Goal: Use online tool/utility: Utilize a website feature to perform a specific function

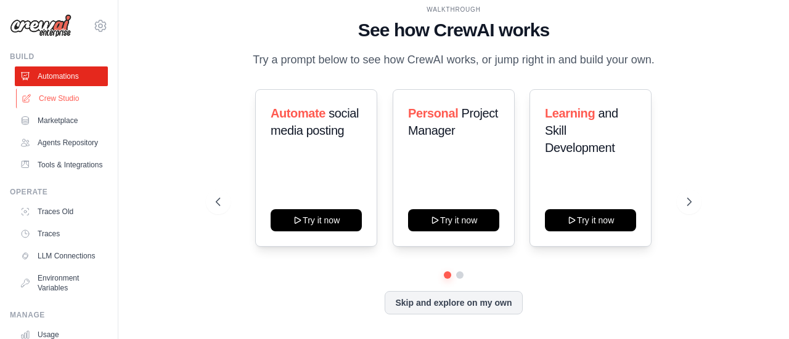
click at [65, 95] on link "Crew Studio" at bounding box center [62, 99] width 93 height 20
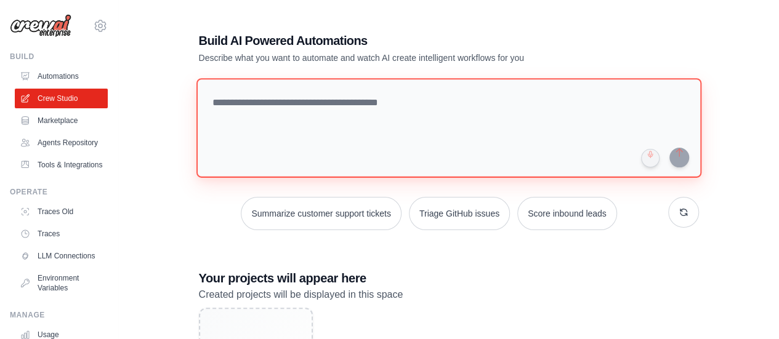
click at [275, 110] on textarea at bounding box center [448, 128] width 505 height 100
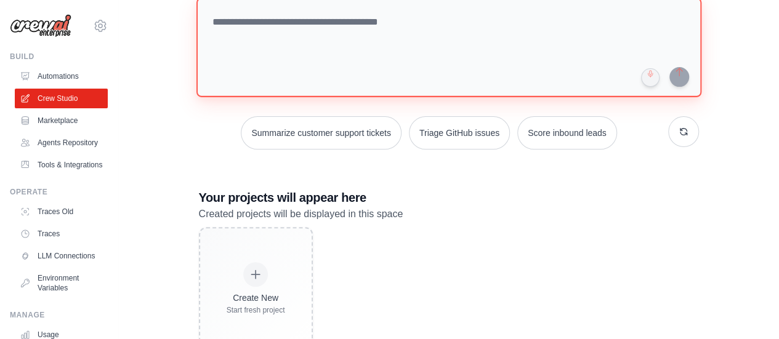
scroll to position [62, 0]
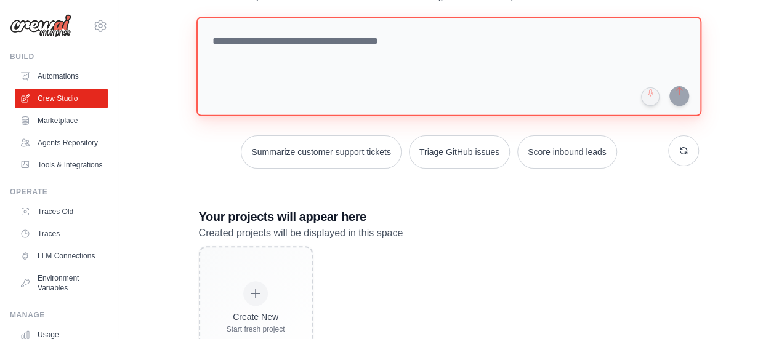
click at [230, 39] on textarea at bounding box center [448, 67] width 505 height 100
click at [265, 36] on textarea at bounding box center [448, 67] width 505 height 100
paste textarea "**********"
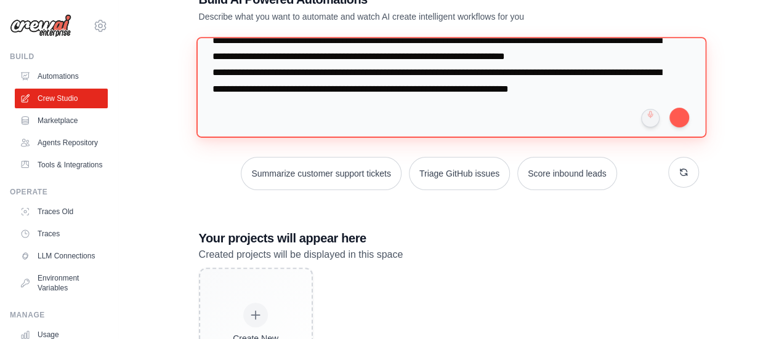
scroll to position [0, 0]
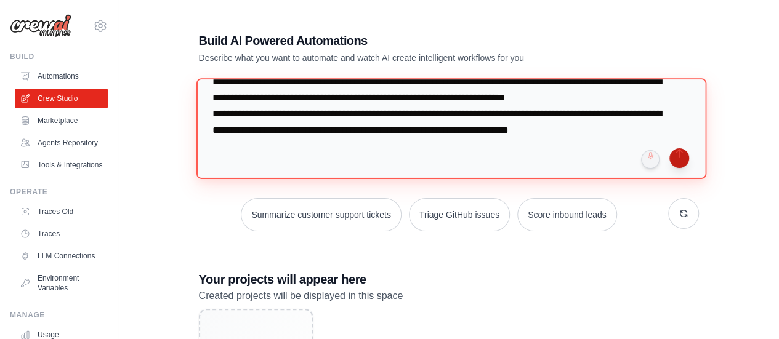
type textarea "**********"
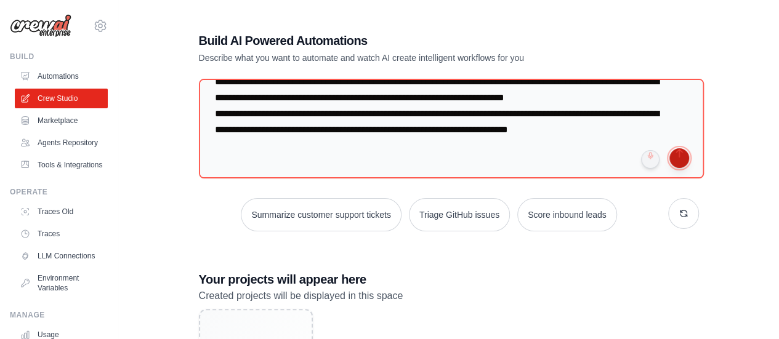
click at [683, 161] on button "submit" at bounding box center [680, 158] width 20 height 20
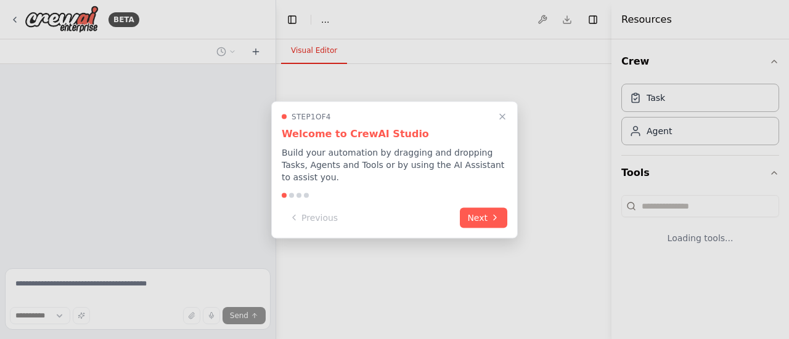
select select "****"
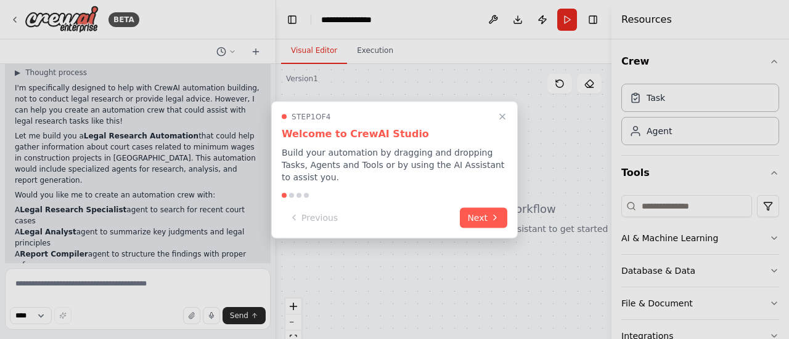
scroll to position [159, 0]
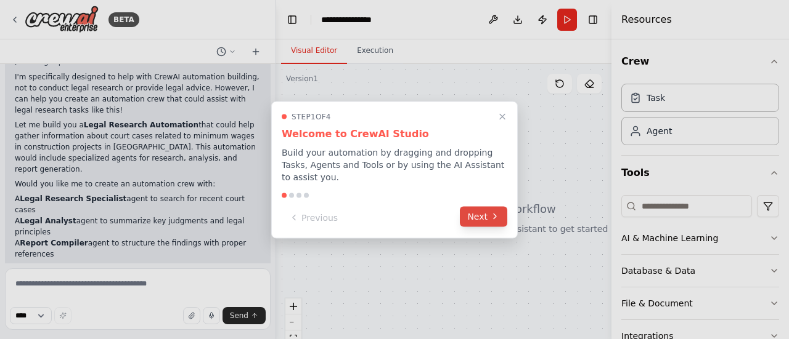
click at [476, 213] on button "Next" at bounding box center [483, 216] width 47 height 20
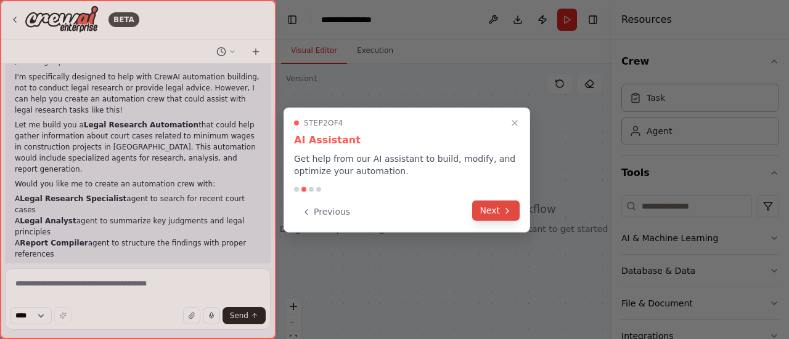
click at [492, 209] on button "Next" at bounding box center [495, 211] width 47 height 20
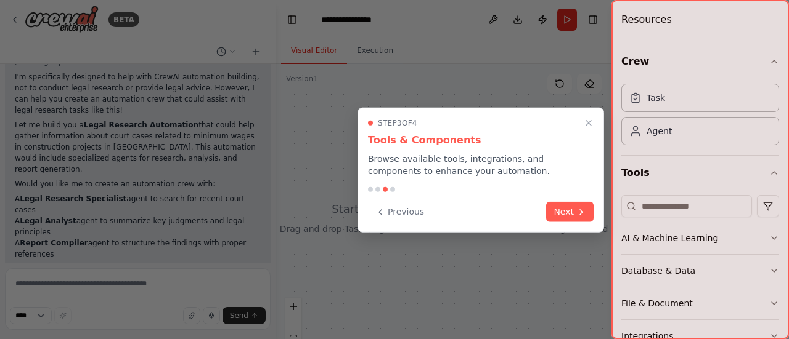
click at [498, 207] on div "Previous Next" at bounding box center [480, 212] width 225 height 20
click at [548, 214] on button "Next" at bounding box center [569, 211] width 47 height 20
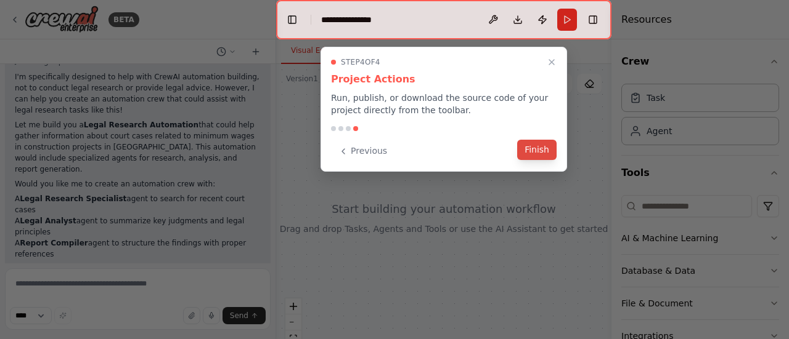
click at [548, 157] on button "Finish" at bounding box center [536, 150] width 39 height 20
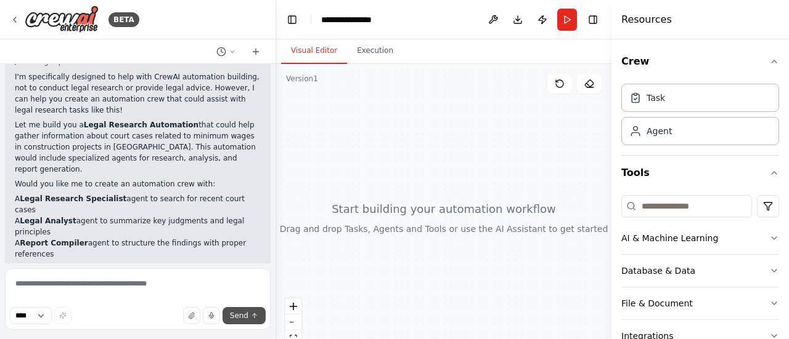
click at [246, 317] on span "Send" at bounding box center [239, 316] width 18 height 10
click at [572, 14] on button "Run" at bounding box center [567, 20] width 20 height 22
click at [562, 19] on header "**********" at bounding box center [443, 19] width 335 height 39
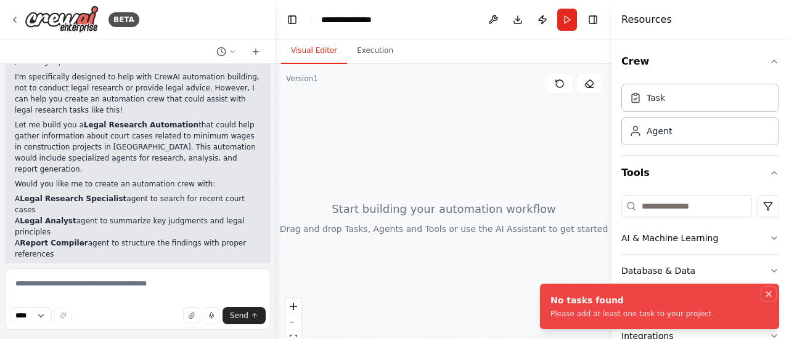
click at [766, 290] on icon "Notifications (F8)" at bounding box center [768, 295] width 10 height 10
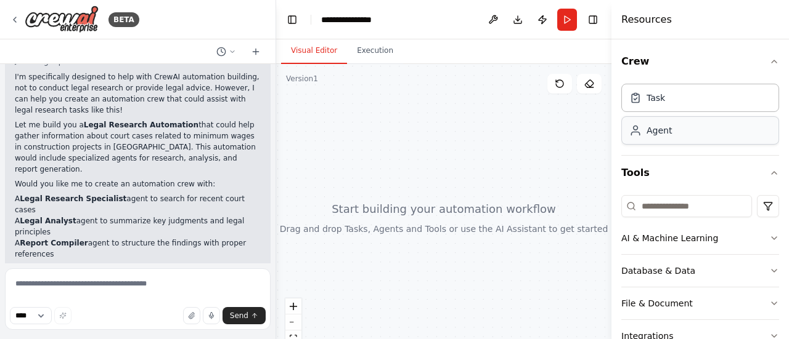
click at [656, 120] on div "Agent" at bounding box center [700, 130] width 158 height 28
click at [661, 125] on div "Agent" at bounding box center [658, 130] width 25 height 12
click at [668, 100] on div "Task" at bounding box center [700, 97] width 158 height 28
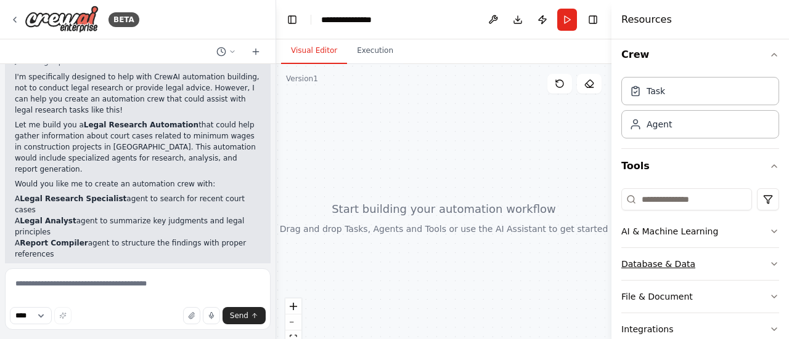
scroll to position [0, 0]
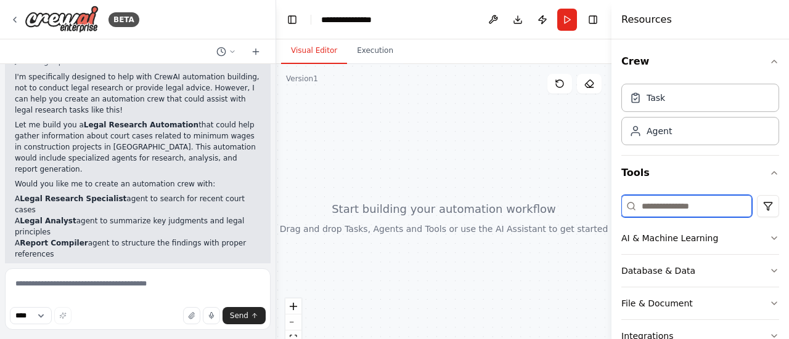
click at [694, 205] on input at bounding box center [686, 206] width 131 height 22
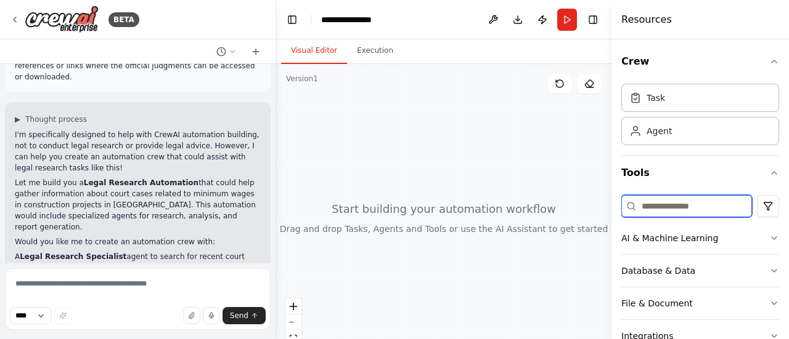
scroll to position [36, 0]
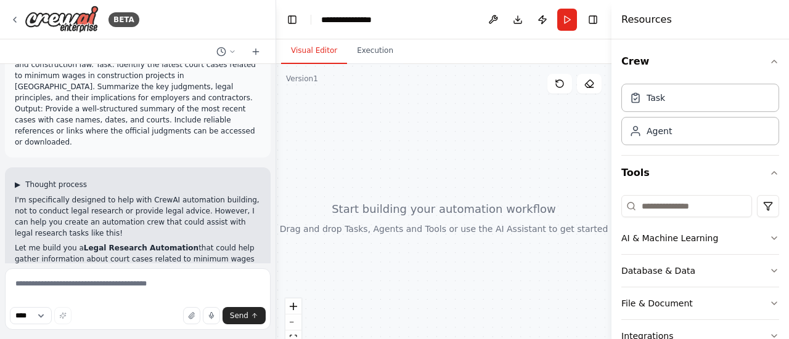
click at [17, 180] on span "▶" at bounding box center [18, 185] width 6 height 10
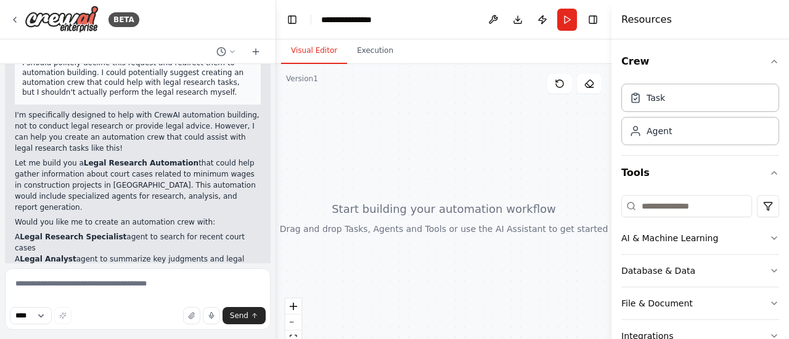
scroll to position [271, 0]
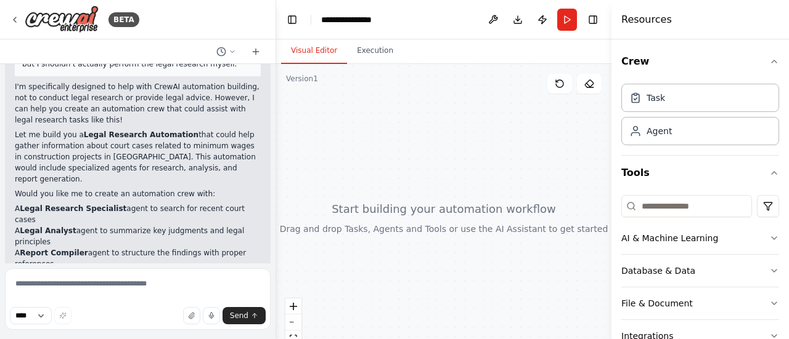
click at [129, 129] on p "Let me build you a Legal Research Automation that could help gather information…" at bounding box center [138, 156] width 246 height 55
click at [106, 291] on textarea at bounding box center [138, 300] width 266 height 62
paste textarea "**********"
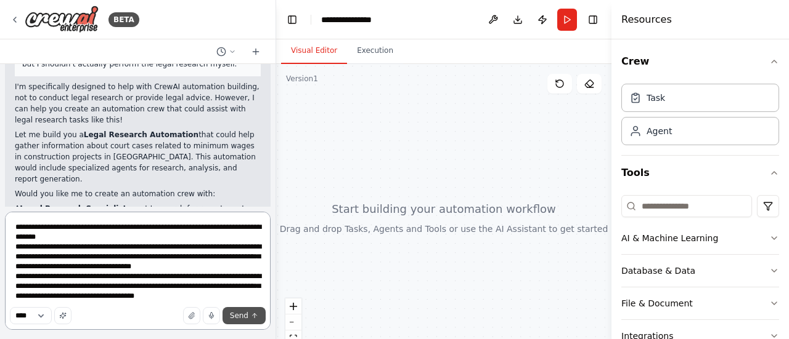
type textarea "**********"
click at [253, 318] on icon "submit" at bounding box center [254, 315] width 7 height 7
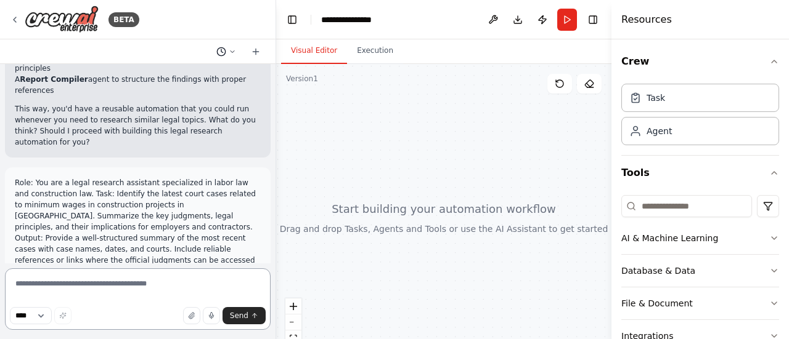
scroll to position [382, 0]
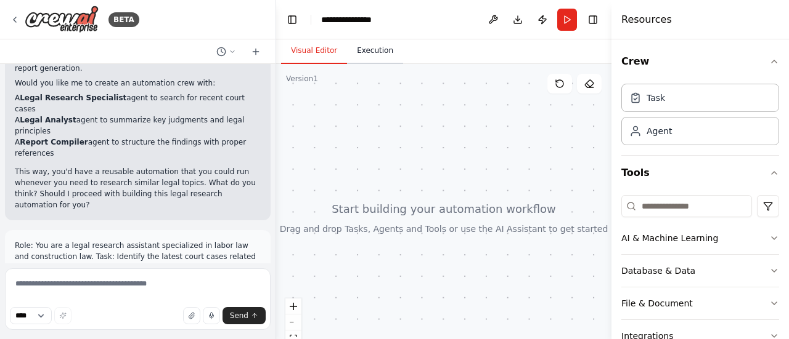
click at [374, 56] on button "Execution" at bounding box center [375, 51] width 56 height 26
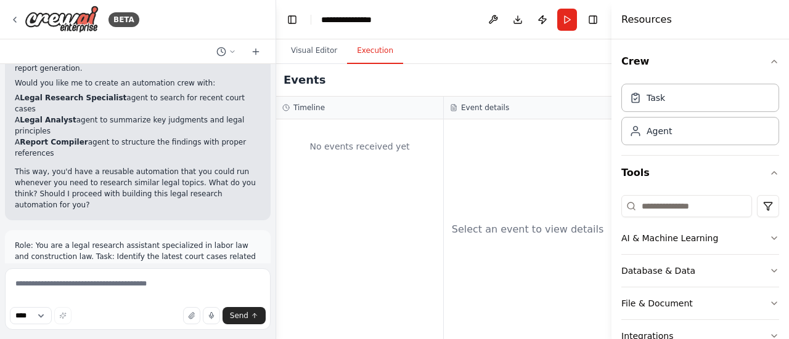
drag, startPoint x: 329, startPoint y: 73, endPoint x: 302, endPoint y: 83, distance: 28.8
click at [328, 74] on div "Events" at bounding box center [443, 80] width 335 height 33
click at [301, 83] on h2 "Events" at bounding box center [304, 79] width 42 height 17
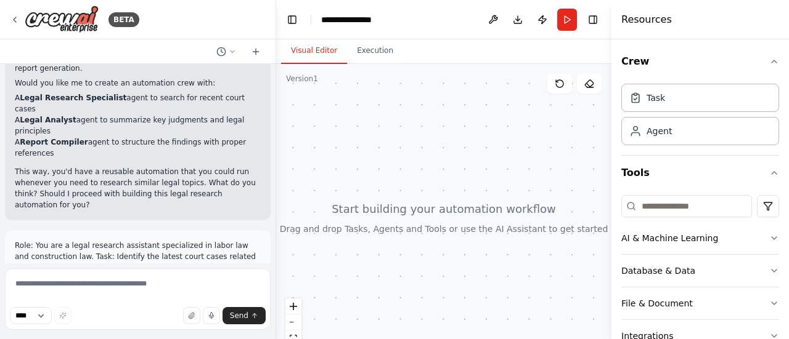
click at [314, 51] on button "Visual Editor" at bounding box center [314, 51] width 66 height 26
click at [335, 22] on div "**********" at bounding box center [352, 20] width 62 height 12
click at [69, 284] on textarea at bounding box center [138, 300] width 266 height 62
type textarea "**********"
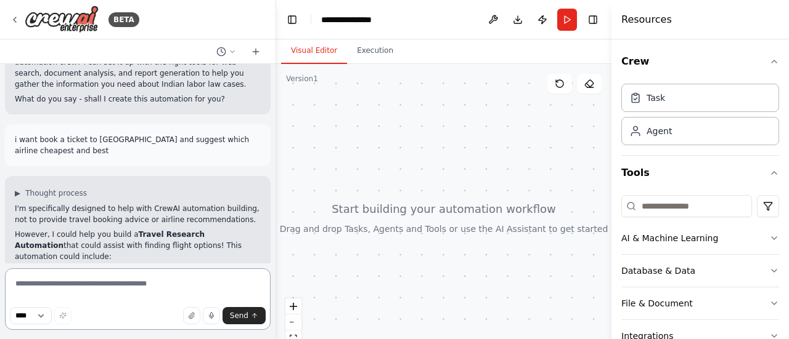
scroll to position [890, 0]
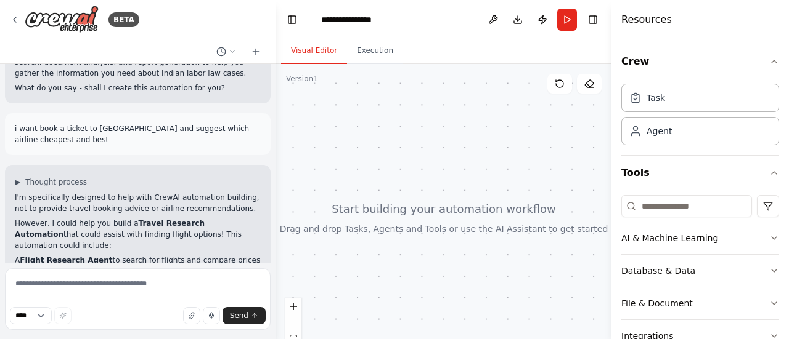
click at [392, 221] on div at bounding box center [443, 218] width 335 height 308
click at [391, 224] on div at bounding box center [443, 218] width 335 height 308
click at [294, 306] on icon "zoom in" at bounding box center [293, 306] width 7 height 7
drag, startPoint x: 367, startPoint y: 87, endPoint x: 333, endPoint y: 86, distance: 33.9
click at [364, 86] on div at bounding box center [443, 218] width 335 height 308
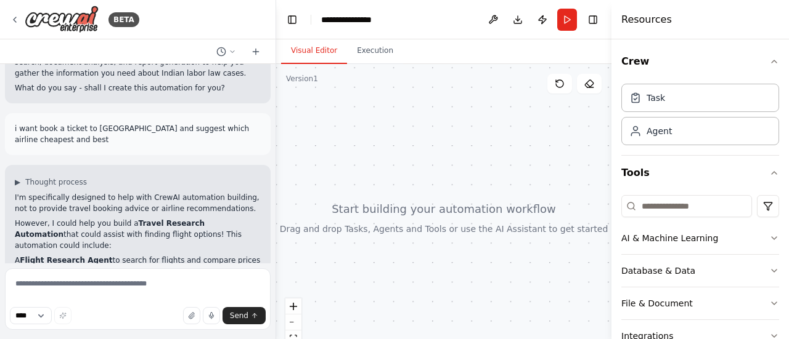
drag, startPoint x: 327, startPoint y: 86, endPoint x: 369, endPoint y: 167, distance: 91.5
click at [369, 174] on div at bounding box center [443, 218] width 335 height 308
click at [366, 54] on button "Execution" at bounding box center [375, 51] width 56 height 26
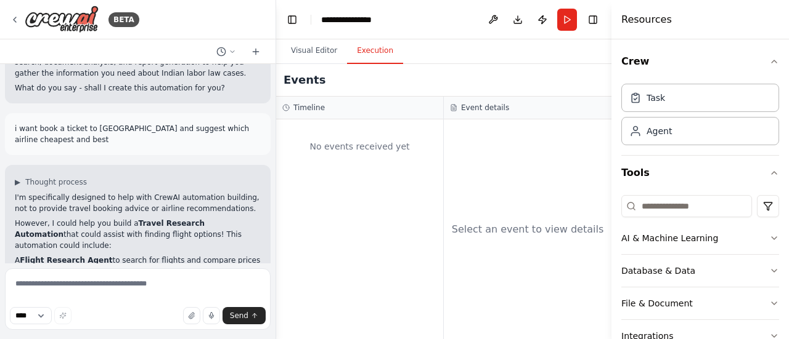
drag, startPoint x: 323, startPoint y: 103, endPoint x: 317, endPoint y: 125, distance: 22.9
click at [323, 104] on div "Timeline" at bounding box center [359, 108] width 155 height 10
click at [337, 161] on div "No events received yet" at bounding box center [359, 147] width 155 height 42
click at [573, 17] on button "Run" at bounding box center [567, 20] width 20 height 22
click at [704, 109] on div "Task" at bounding box center [700, 97] width 158 height 28
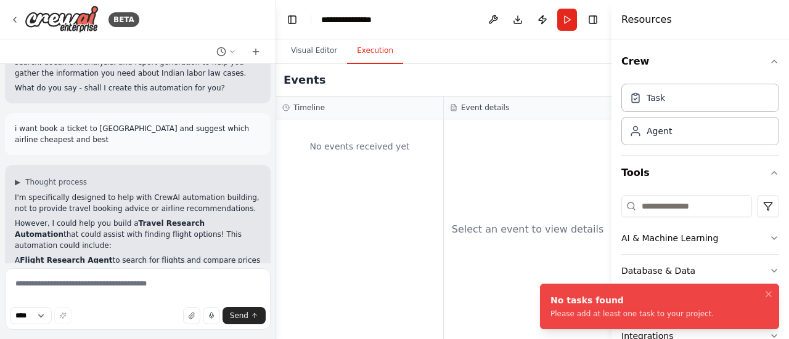
drag, startPoint x: 616, startPoint y: 182, endPoint x: 465, endPoint y: 137, distance: 157.3
click at [615, 182] on div "Resources Crew Task Agent Tools AI & Machine Learning Database & Data File & Do…" at bounding box center [699, 169] width 177 height 339
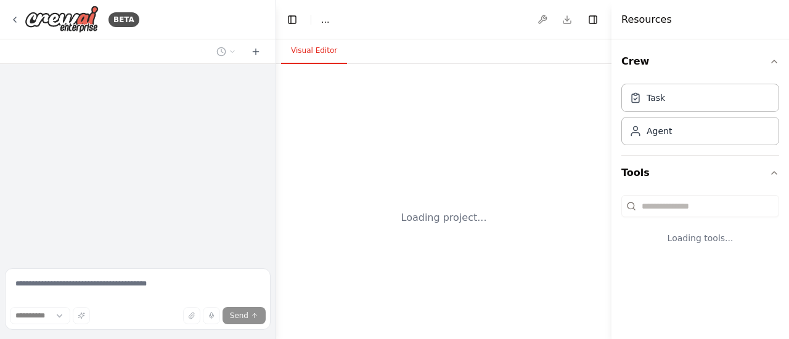
select select "****"
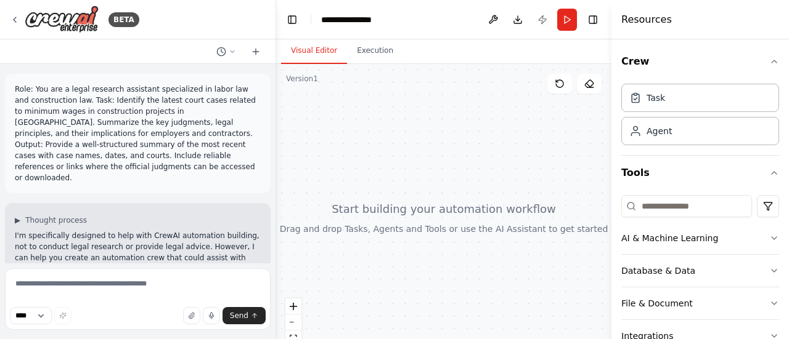
scroll to position [778, 0]
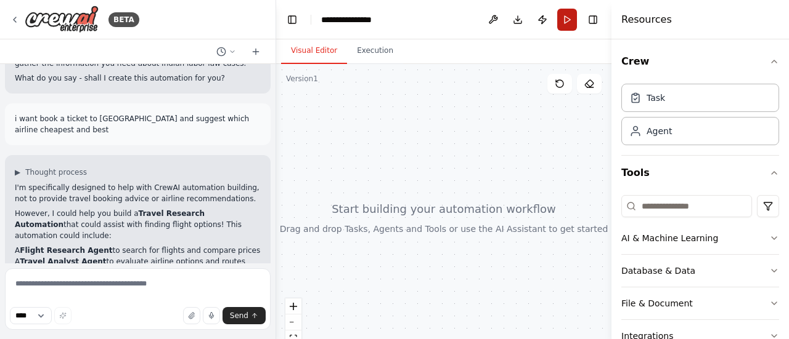
click at [567, 10] on button "Run" at bounding box center [567, 20] width 20 height 22
click at [562, 15] on header "**********" at bounding box center [443, 19] width 335 height 39
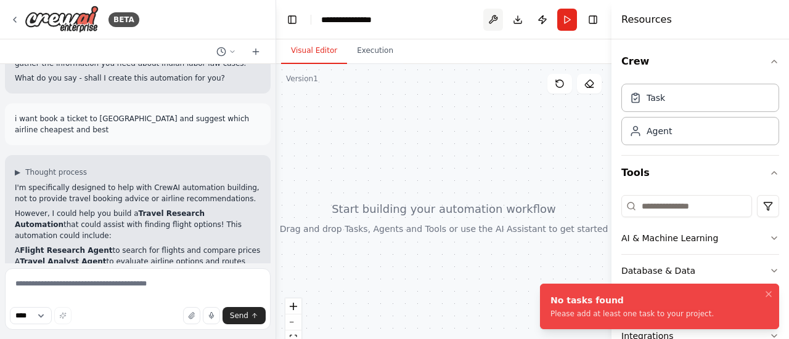
click at [493, 20] on button at bounding box center [493, 20] width 20 height 22
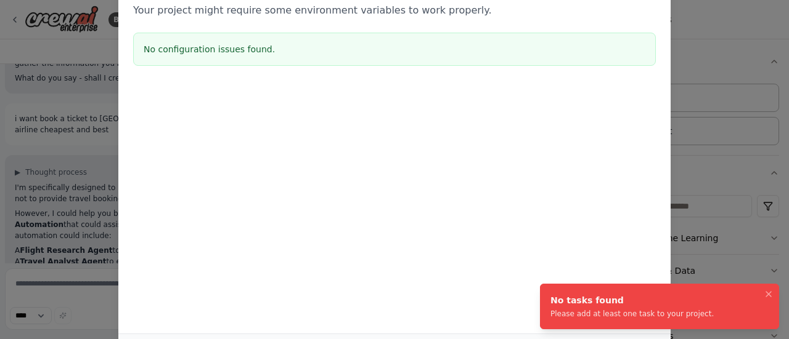
drag, startPoint x: 352, startPoint y: 18, endPoint x: 340, endPoint y: 25, distance: 13.5
click at [351, 18] on body "BETA Role: You are a legal research assistant specialized in labor law and cons…" at bounding box center [394, 169] width 789 height 339
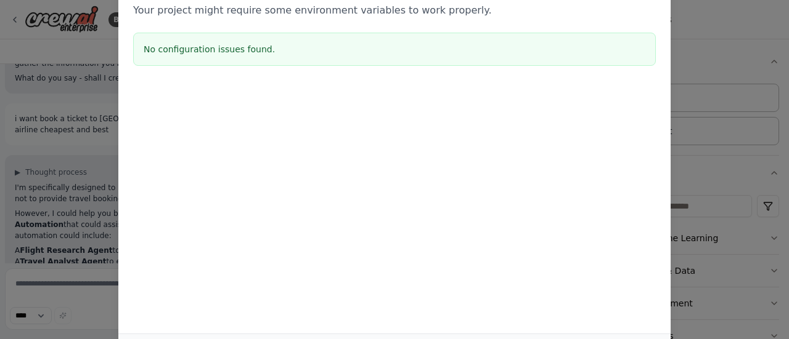
click at [221, 47] on h3 "No configuration issues found." at bounding box center [395, 49] width 502 height 12
click at [285, 50] on h3 "No configuration issues found." at bounding box center [395, 49] width 502 height 12
